Goal: Information Seeking & Learning: Learn about a topic

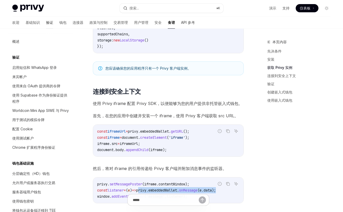
scroll to position [527, 0]
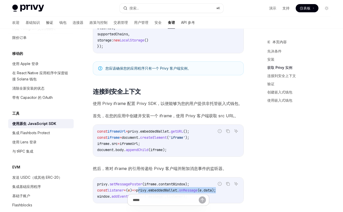
click at [46, 21] on font "验证" at bounding box center [49, 22] width 7 height 4
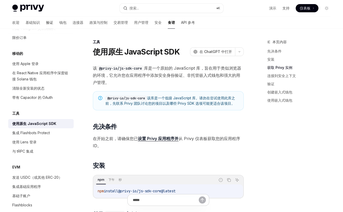
type textarea "*"
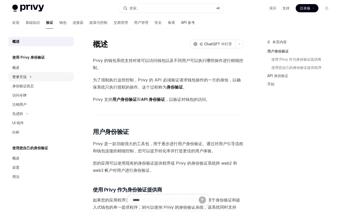
click at [40, 76] on div "登录方法" at bounding box center [40, 76] width 65 height 9
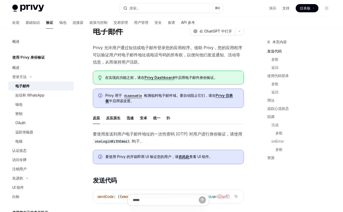
scroll to position [14, 0]
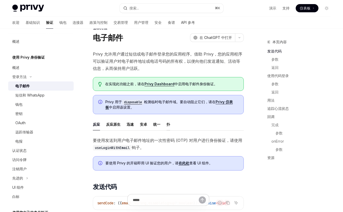
click at [167, 123] on font "扑" at bounding box center [168, 124] width 4 height 4
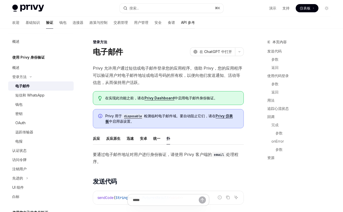
click at [181, 23] on font "API 参考" at bounding box center [188, 22] width 14 height 4
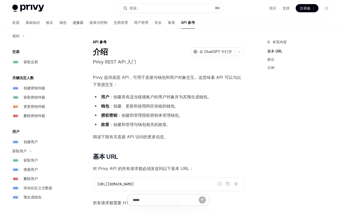
click at [73, 22] on font "连接器" at bounding box center [78, 22] width 11 height 4
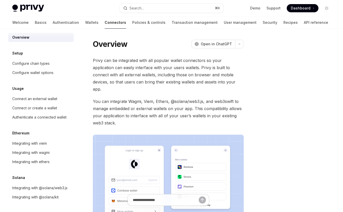
scroll to position [4, 0]
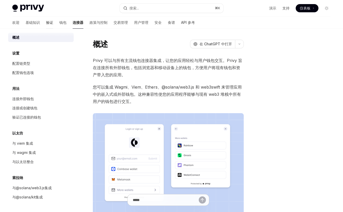
click at [46, 24] on font "验证" at bounding box center [49, 22] width 7 height 4
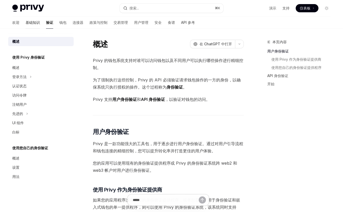
click at [26, 21] on font "基础知识" at bounding box center [33, 22] width 14 height 4
type textarea "*"
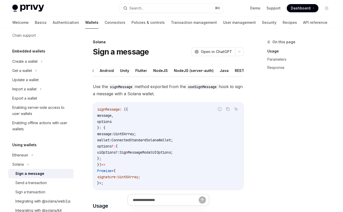
scroll to position [280, 0]
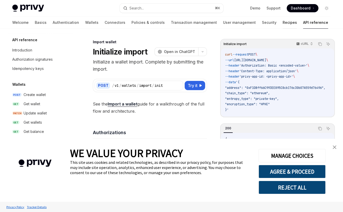
click at [283, 24] on link "Recipes" at bounding box center [290, 22] width 14 height 12
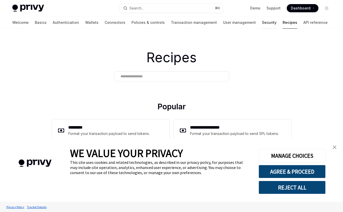
click at [262, 22] on link "Security" at bounding box center [269, 22] width 15 height 12
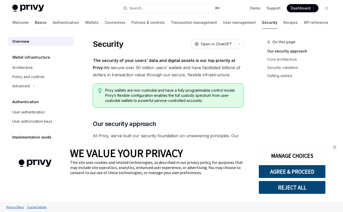
click at [35, 22] on link "Basics" at bounding box center [41, 22] width 12 height 12
type textarea "*"
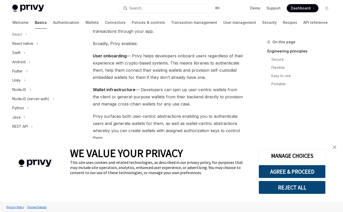
scroll to position [39, 0]
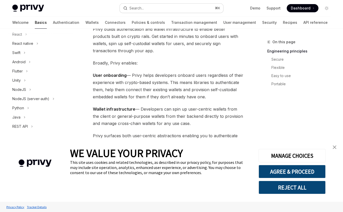
click at [184, 7] on button "Search... ⌘ K" at bounding box center [171, 8] width 103 height 9
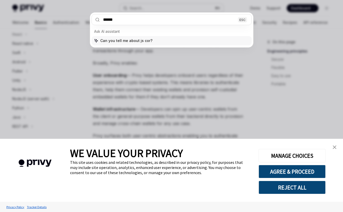
type input "*******"
